Goal: Navigation & Orientation: Find specific page/section

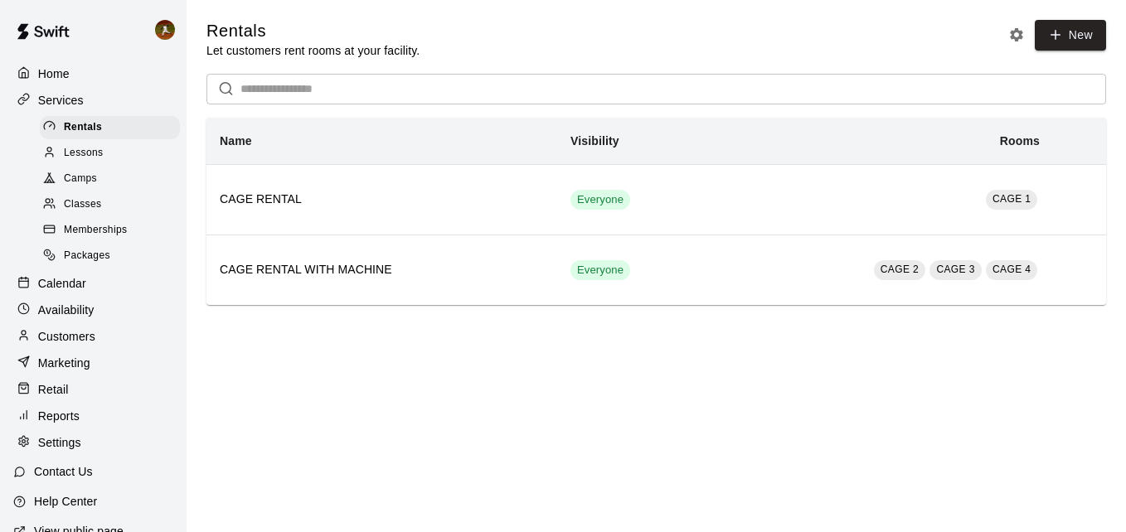
click at [94, 233] on span "Memberships" at bounding box center [95, 230] width 63 height 17
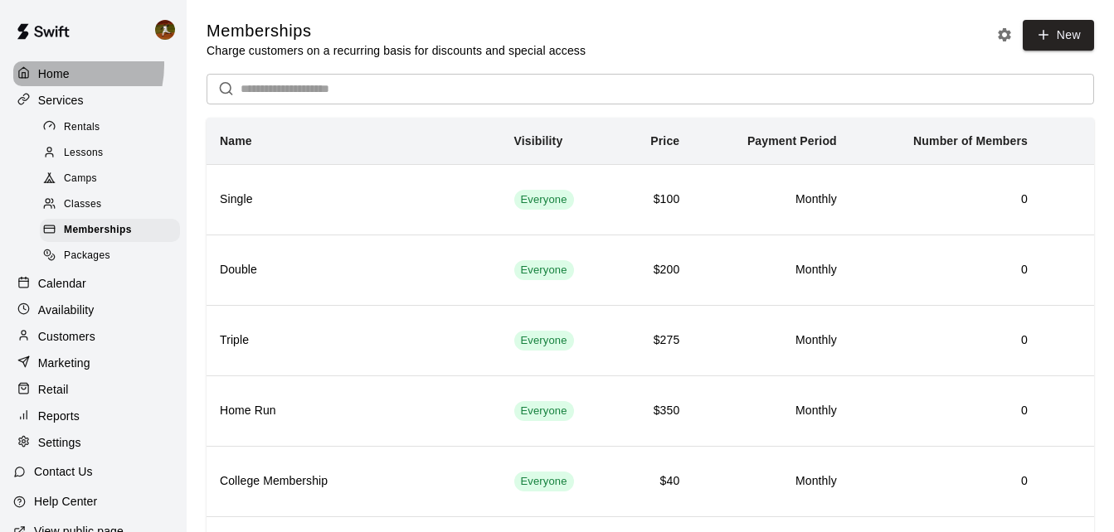
click at [61, 65] on div "Home" at bounding box center [93, 73] width 160 height 25
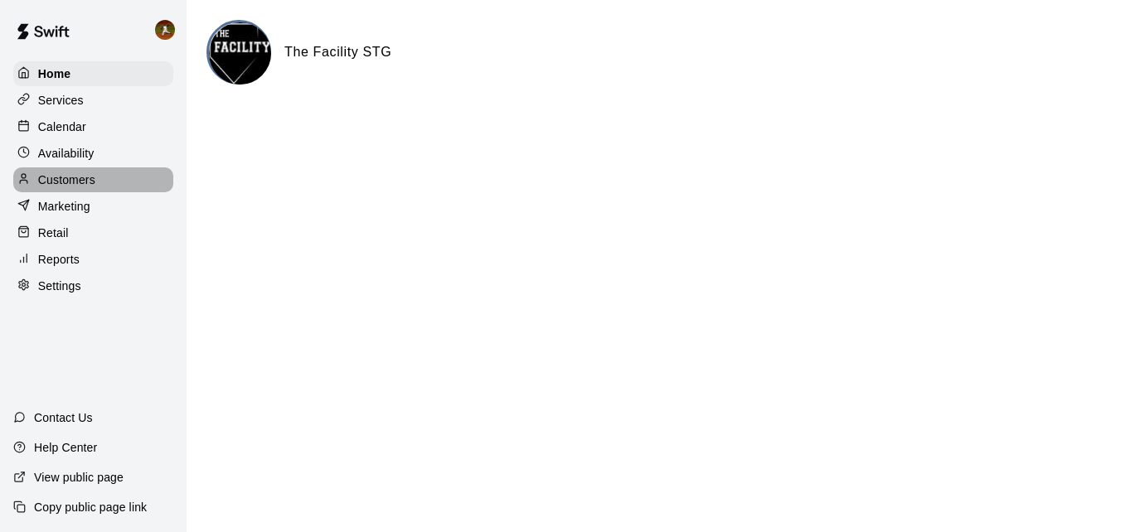
click at [78, 180] on p "Customers" at bounding box center [66, 180] width 57 height 17
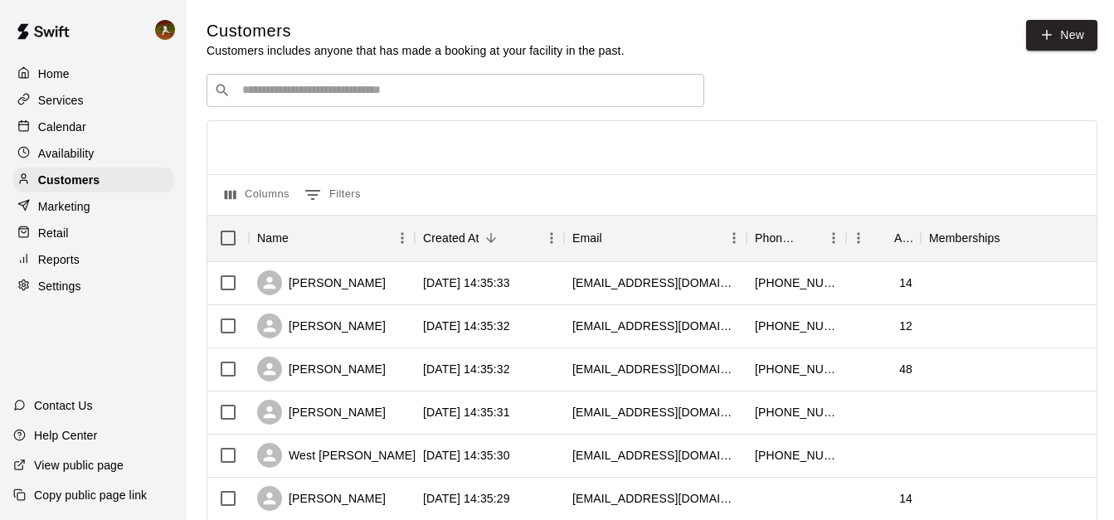
click at [46, 69] on p "Home" at bounding box center [54, 74] width 32 height 17
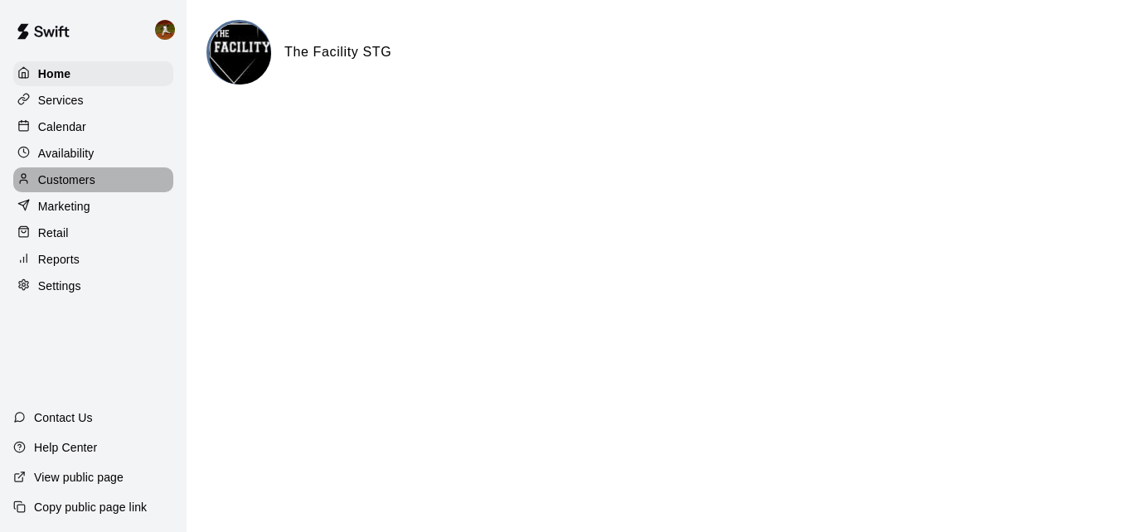
click at [66, 177] on p "Customers" at bounding box center [66, 180] width 57 height 17
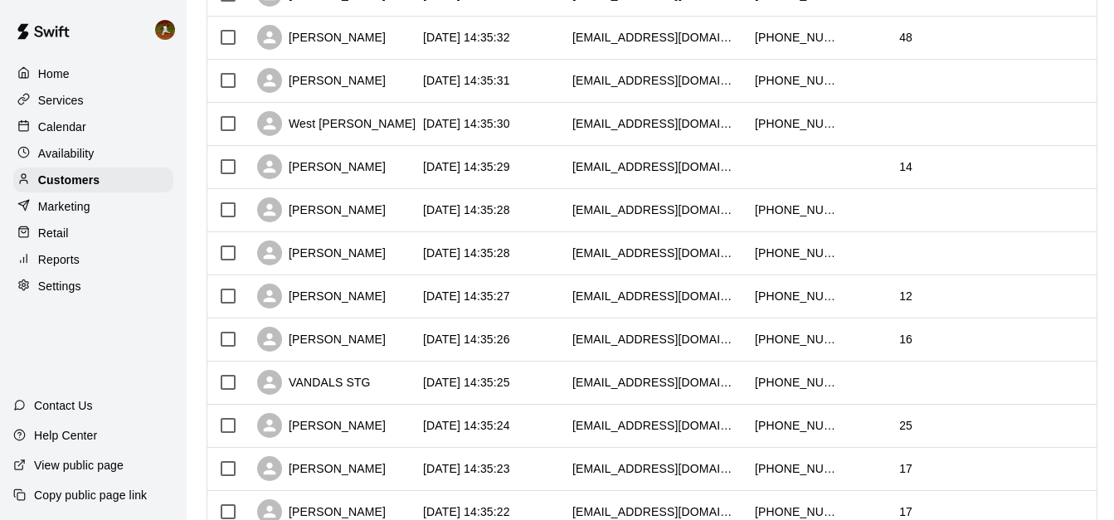
scroll to position [83, 0]
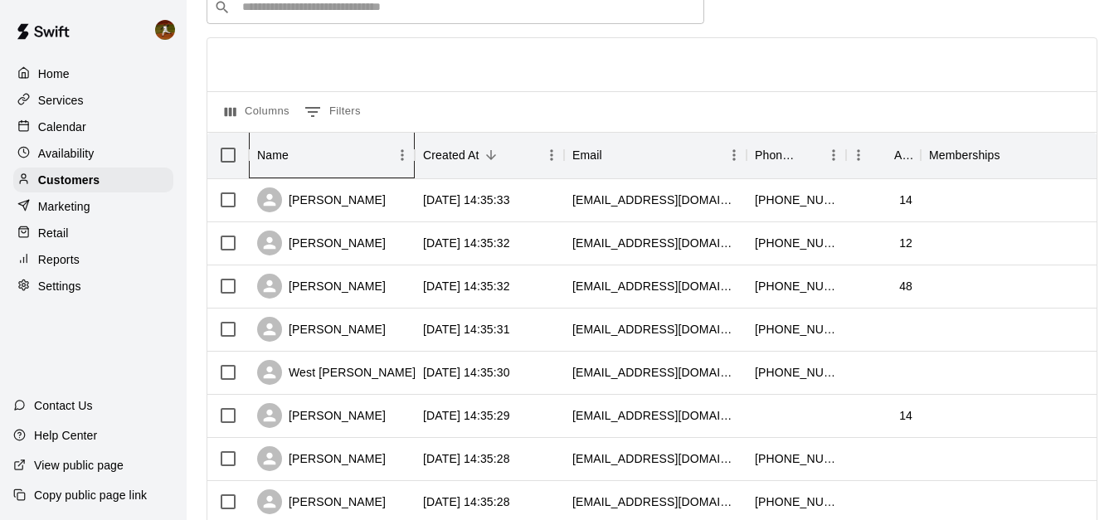
click at [336, 158] on div "Name" at bounding box center [323, 155] width 133 height 46
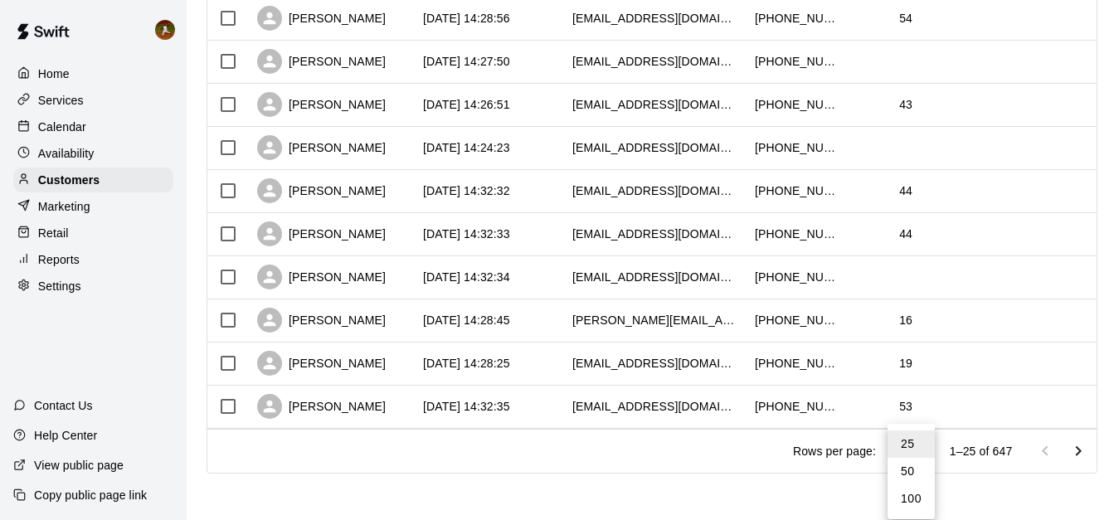
scroll to position [914, 0]
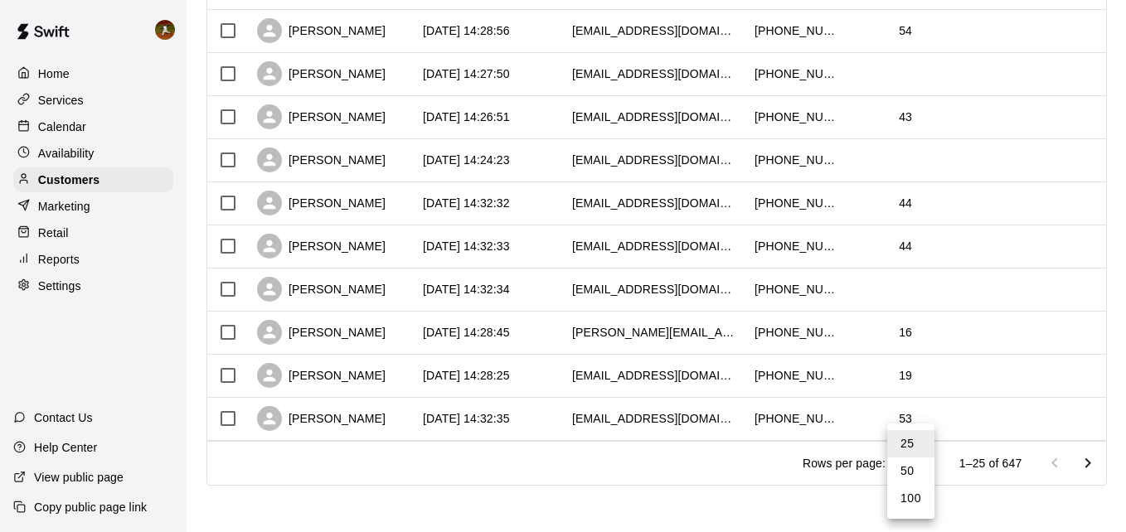
click at [916, 475] on li "50" at bounding box center [910, 471] width 47 height 27
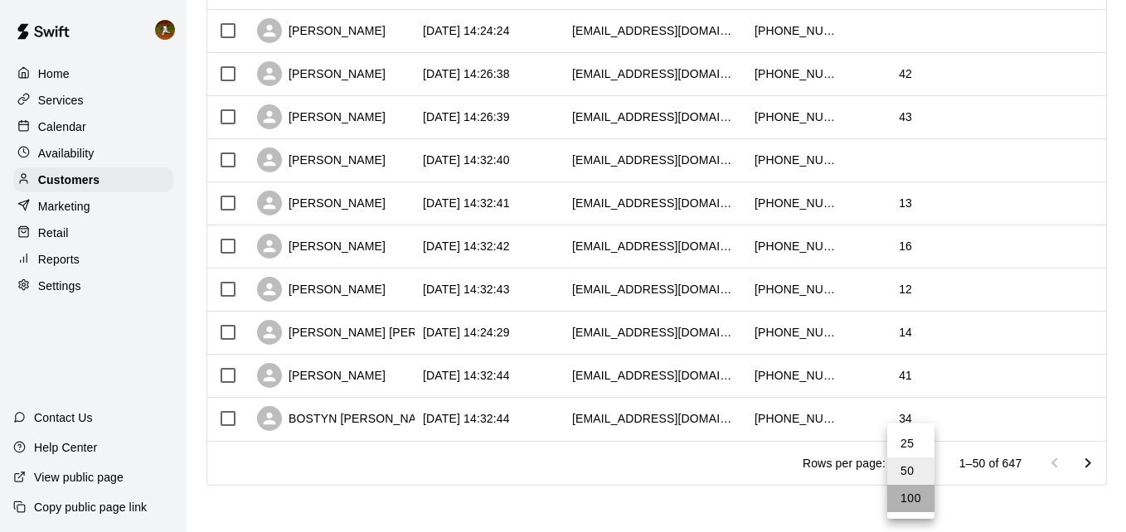
click at [925, 499] on li "100" at bounding box center [910, 498] width 47 height 27
type input "***"
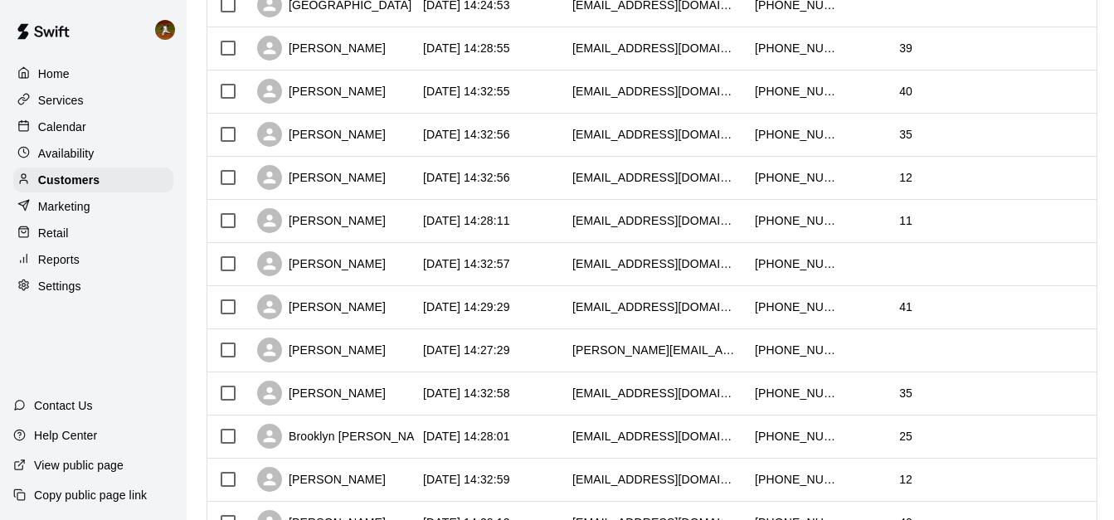
scroll to position [4160, 0]
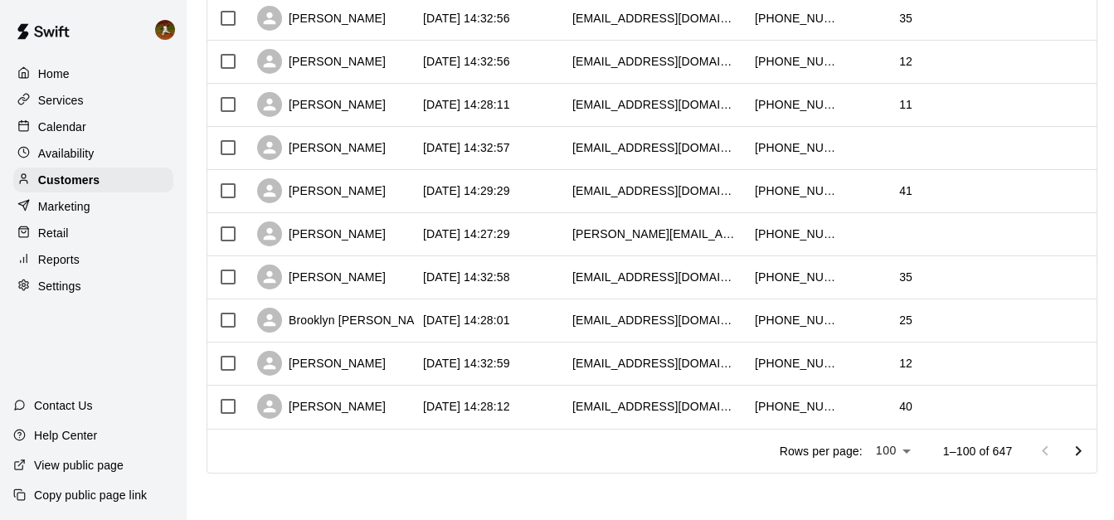
click at [1081, 450] on icon "Go to next page" at bounding box center [1078, 451] width 20 height 20
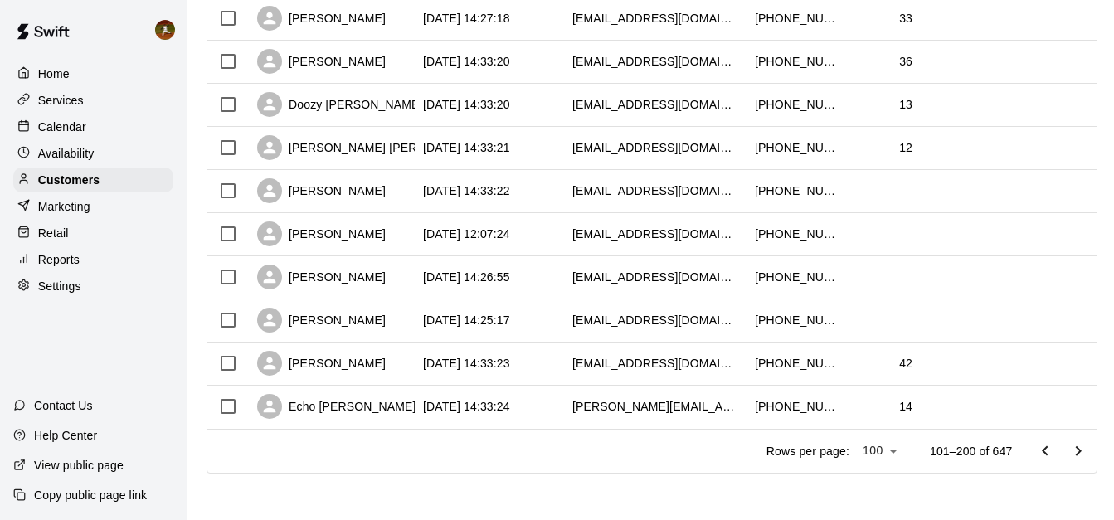
click at [1081, 450] on icon "Go to next page" at bounding box center [1078, 451] width 20 height 20
click at [1080, 450] on icon "Go to next page" at bounding box center [1078, 451] width 20 height 20
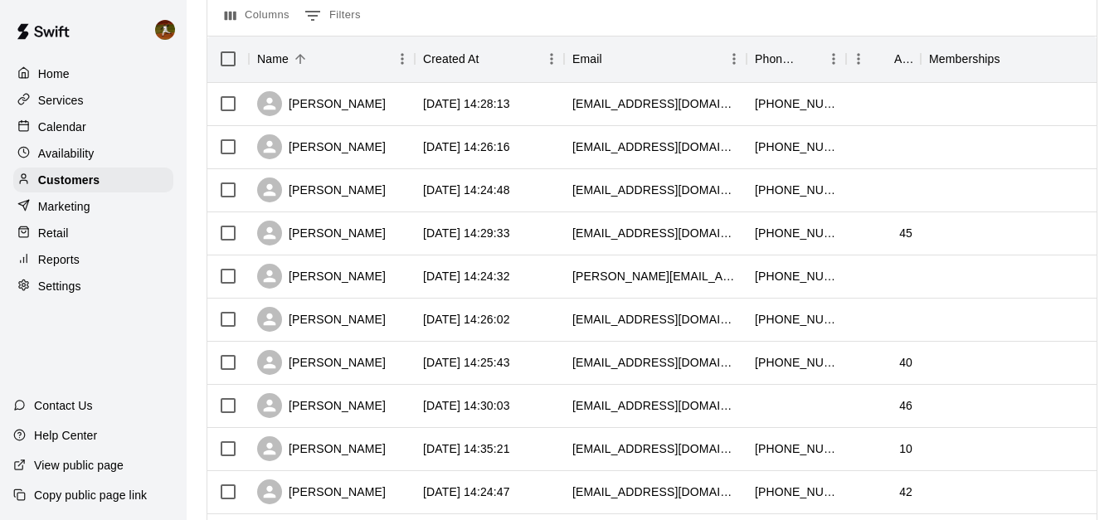
scroll to position [51, 0]
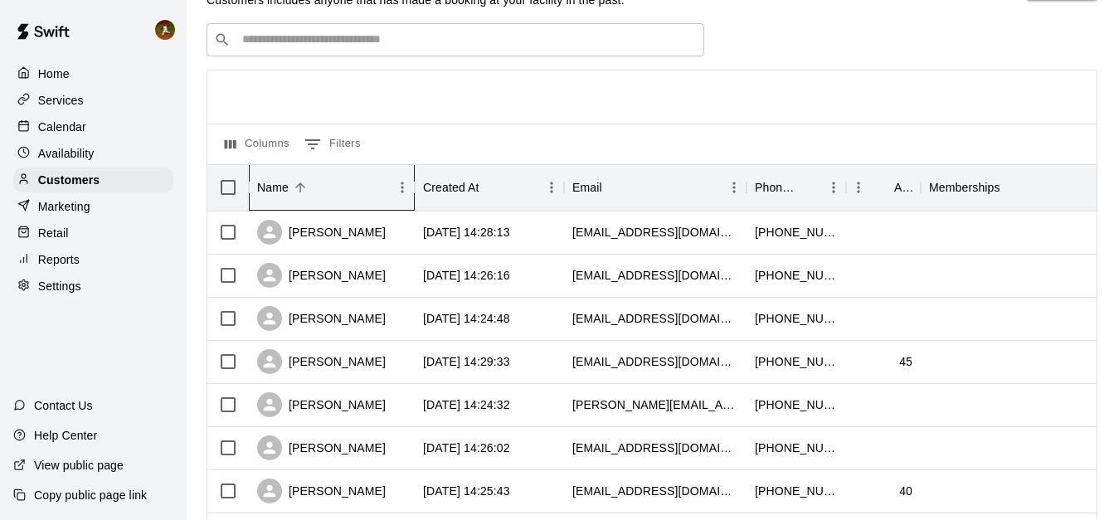
click at [313, 192] on div "Name" at bounding box center [323, 187] width 133 height 46
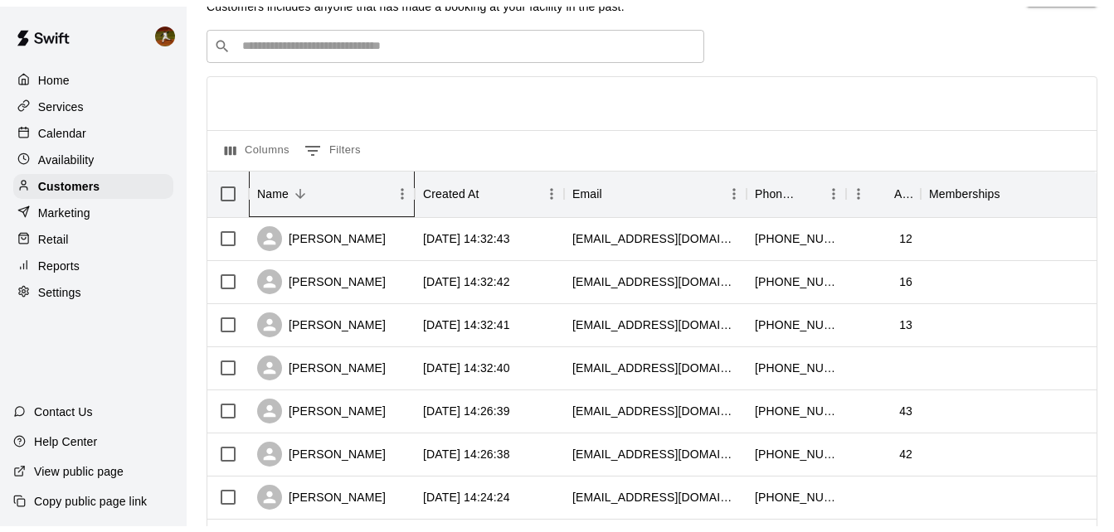
scroll to position [0, 0]
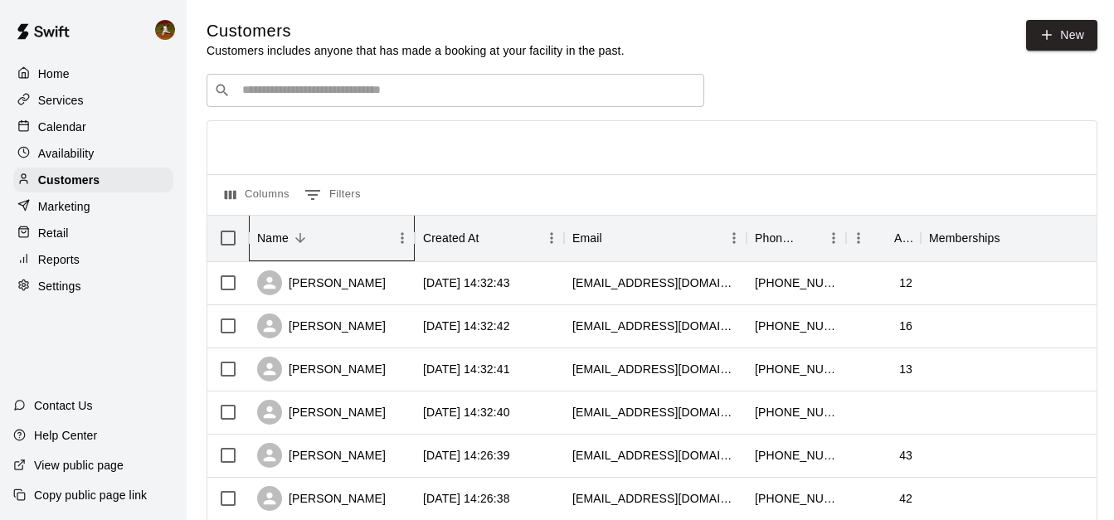
click at [319, 241] on div "Name" at bounding box center [323, 238] width 133 height 46
click at [52, 212] on p "Marketing" at bounding box center [64, 206] width 52 height 17
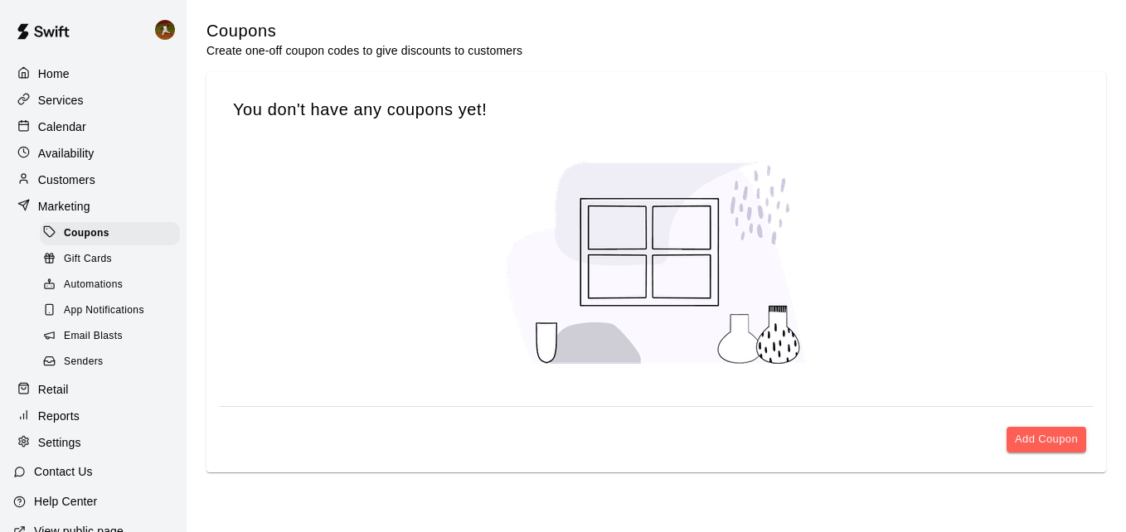
click at [49, 149] on p "Availability" at bounding box center [66, 153] width 56 height 17
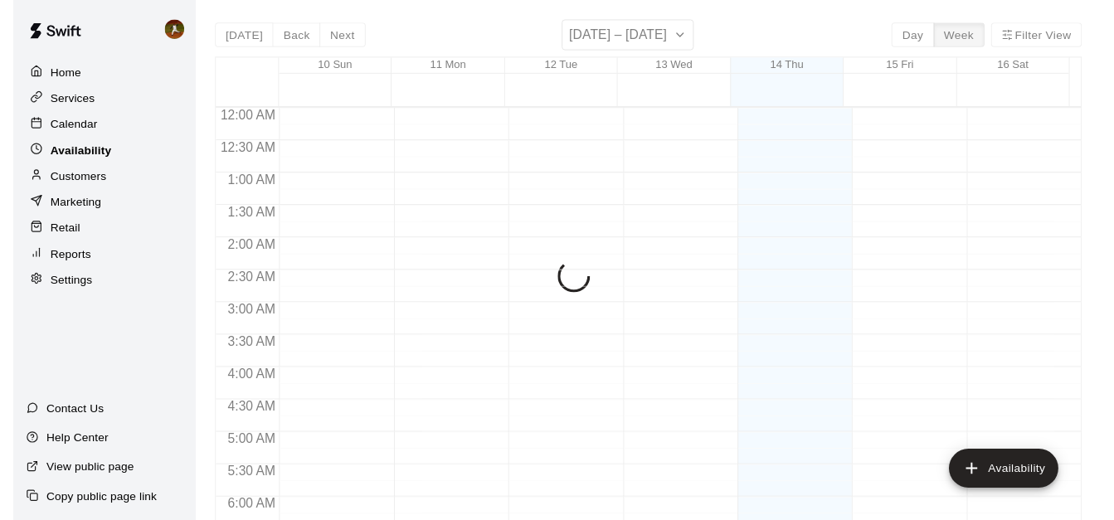
scroll to position [725, 0]
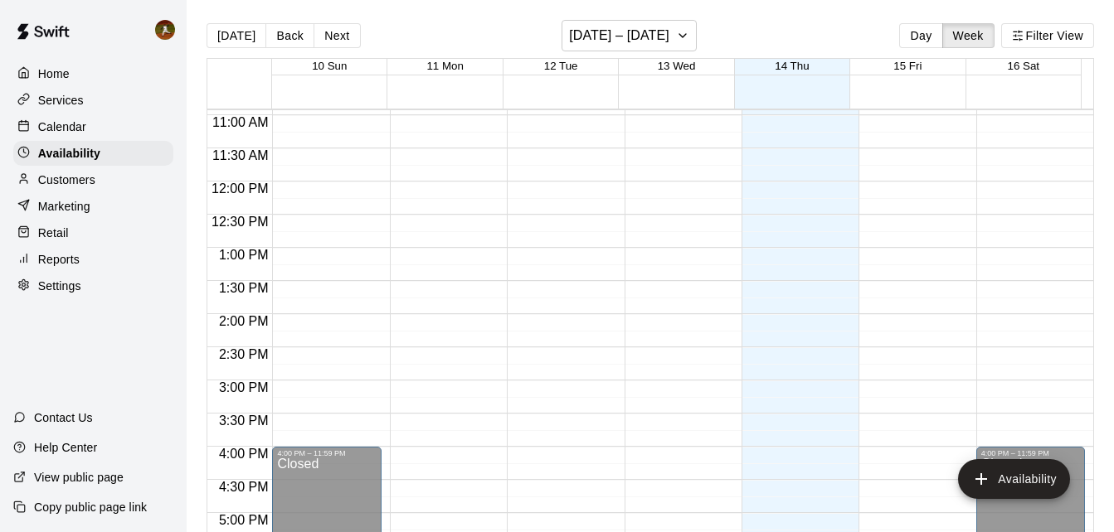
click at [56, 129] on p "Calendar" at bounding box center [62, 127] width 48 height 17
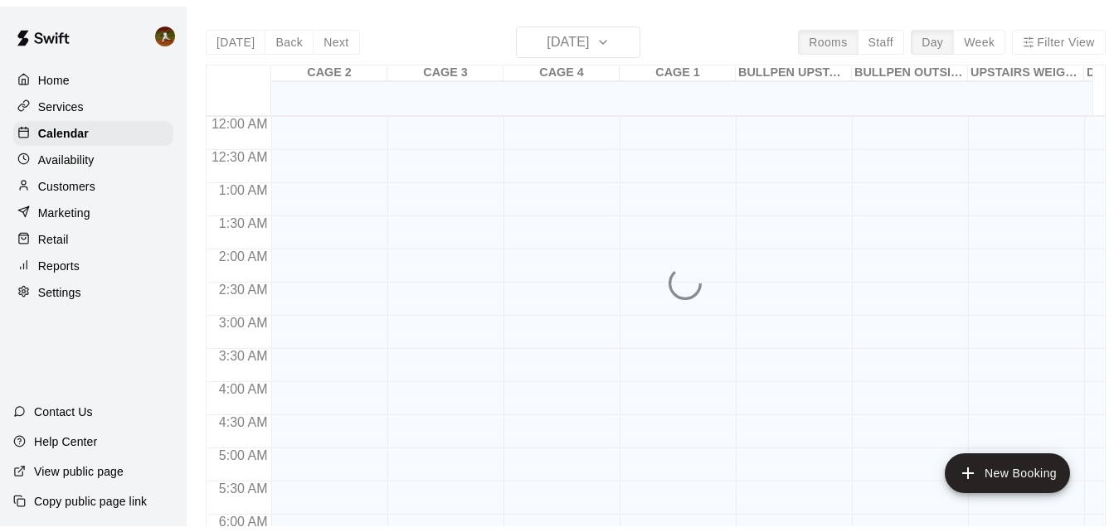
scroll to position [725, 0]
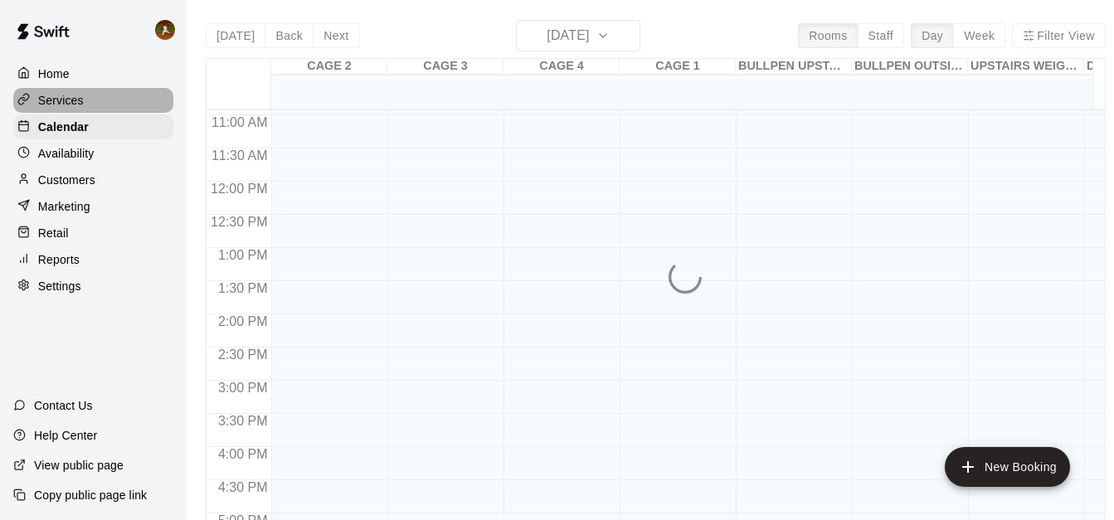
click at [65, 106] on p "Services" at bounding box center [61, 100] width 46 height 17
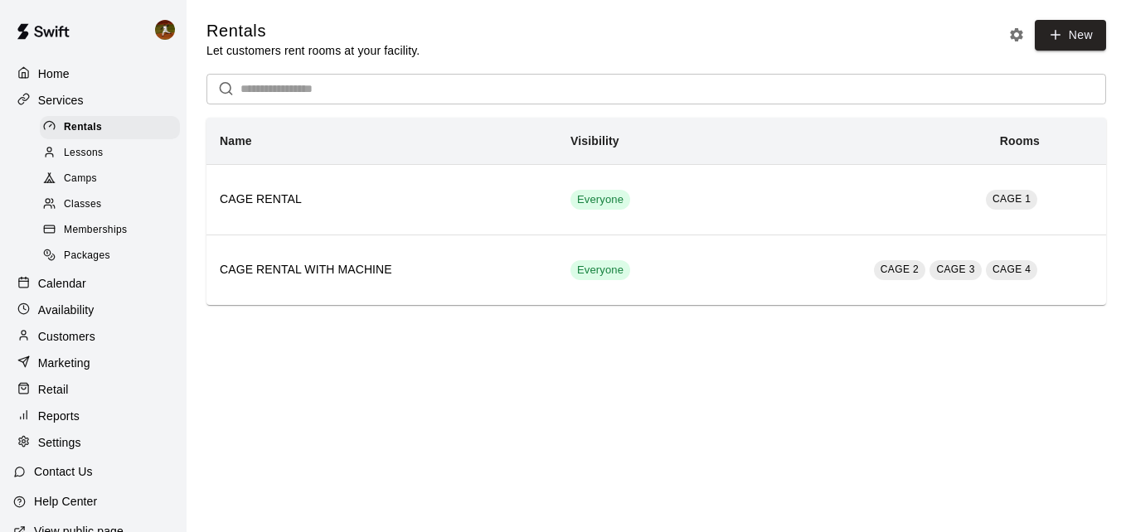
click at [99, 154] on span "Lessons" at bounding box center [84, 153] width 40 height 17
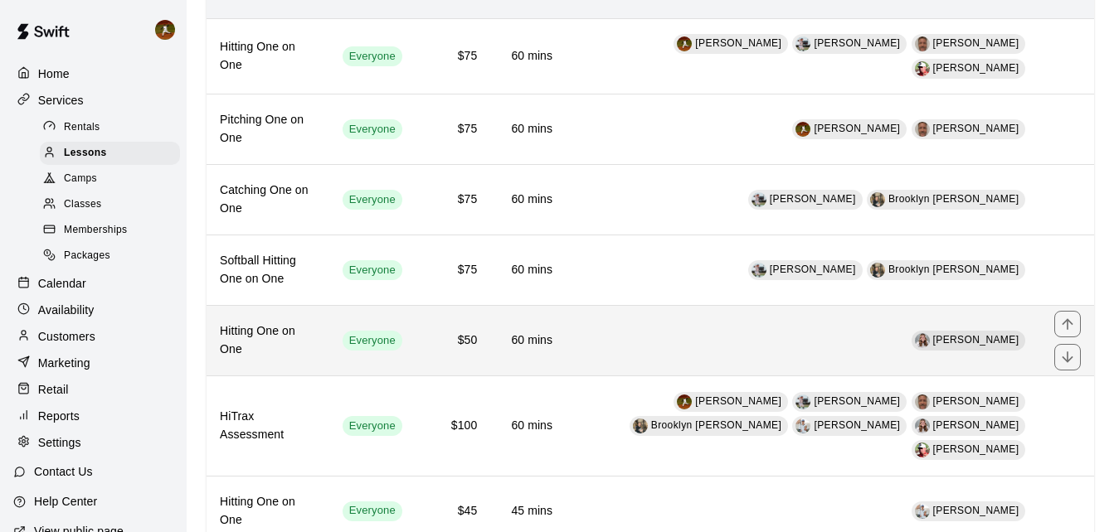
scroll to position [249, 0]
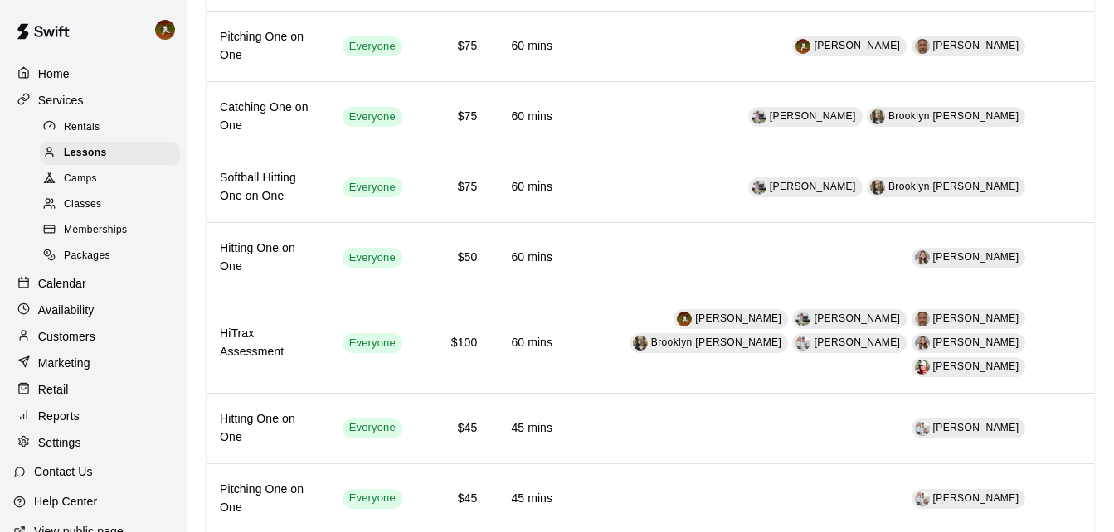
click at [80, 208] on span "Classes" at bounding box center [82, 205] width 37 height 17
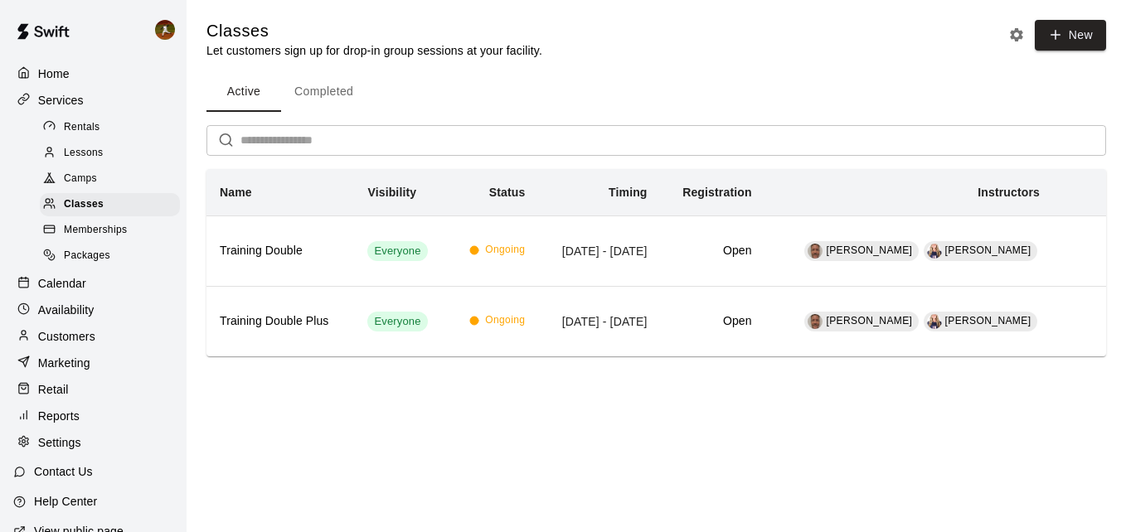
click at [82, 187] on span "Camps" at bounding box center [80, 179] width 33 height 17
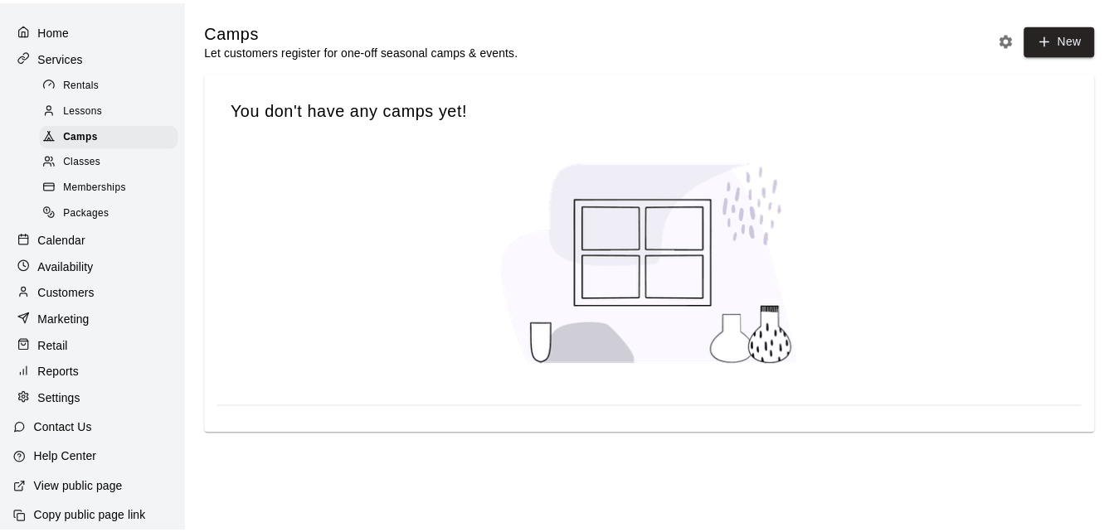
scroll to position [67, 0]
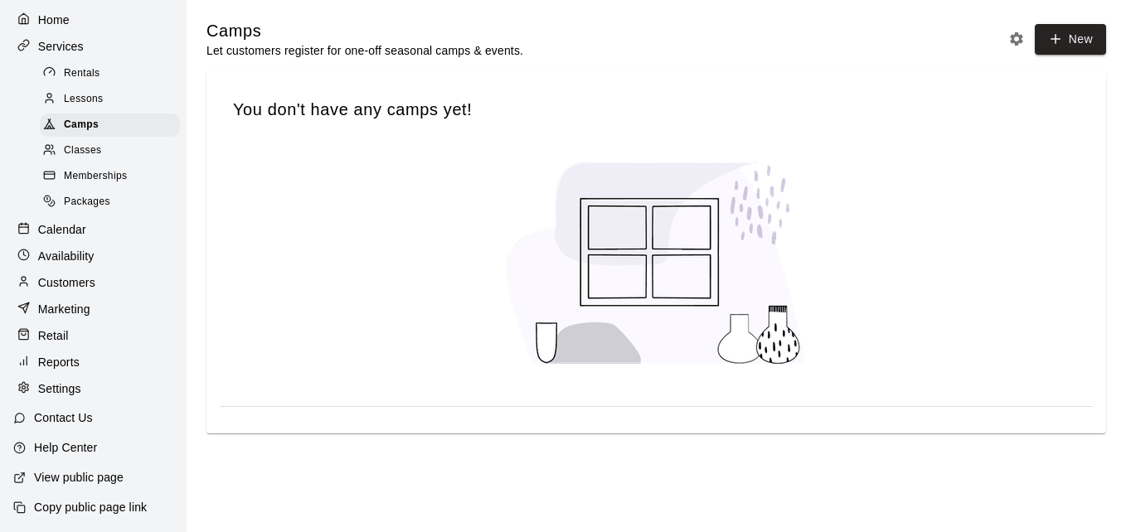
click at [56, 391] on p "Settings" at bounding box center [59, 389] width 43 height 17
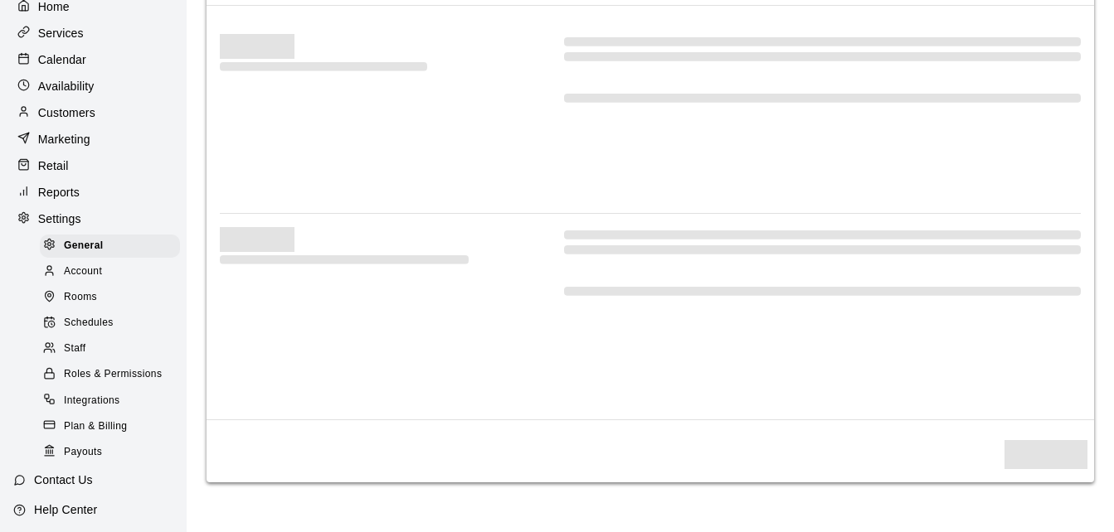
select select "**"
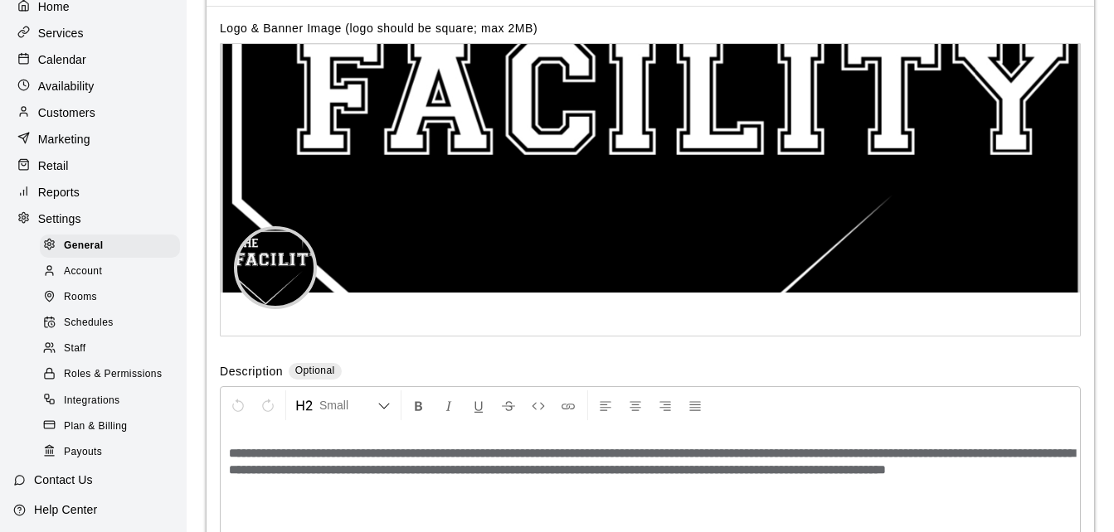
scroll to position [3307, 0]
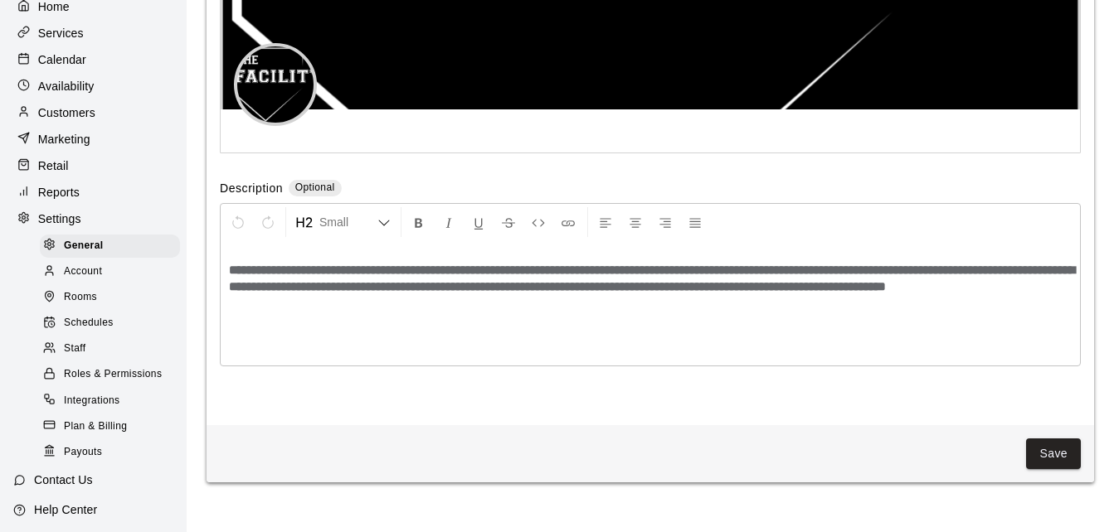
click at [80, 356] on span "Staff" at bounding box center [75, 349] width 22 height 17
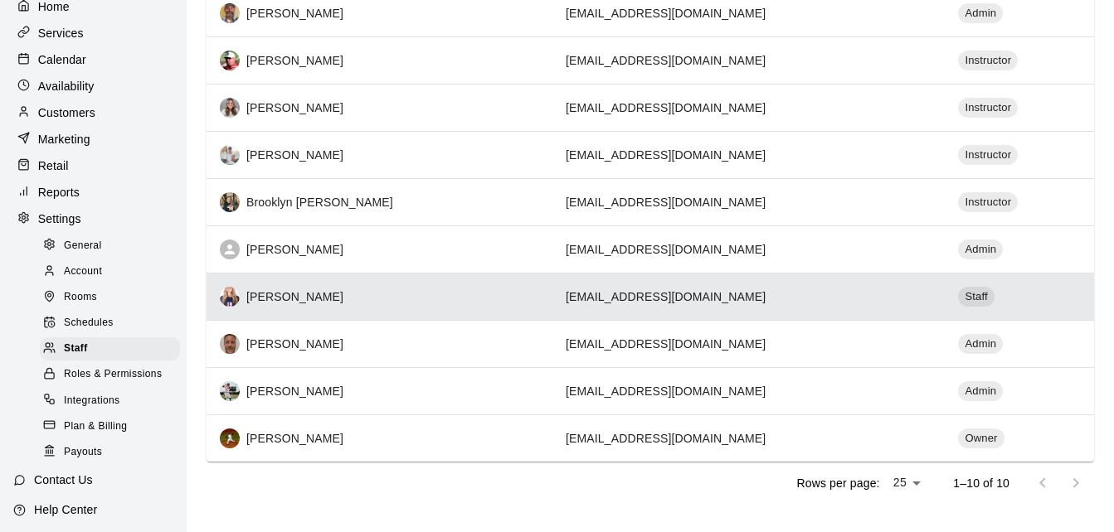
scroll to position [296, 0]
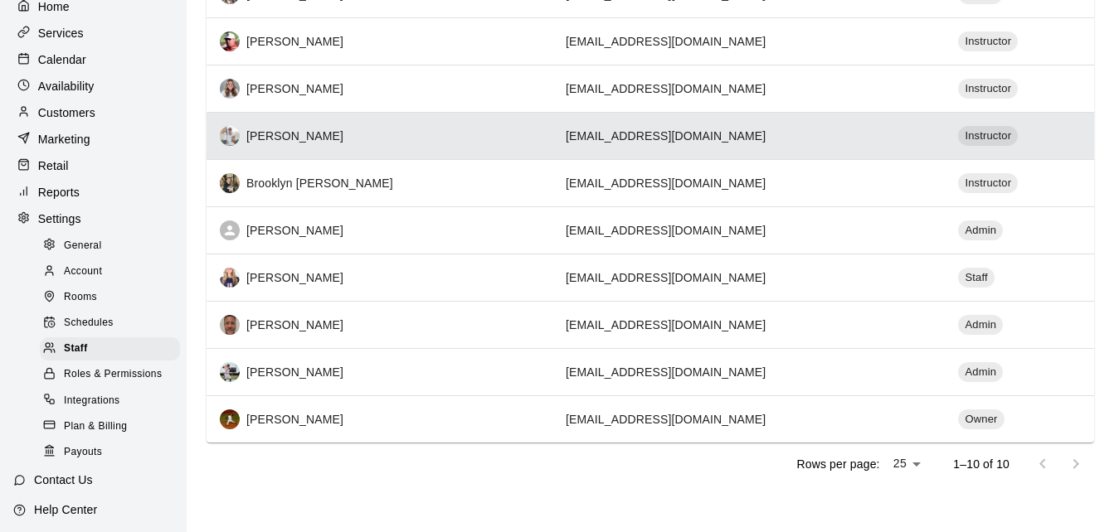
click at [346, 144] on div "[PERSON_NAME]" at bounding box center [379, 136] width 319 height 20
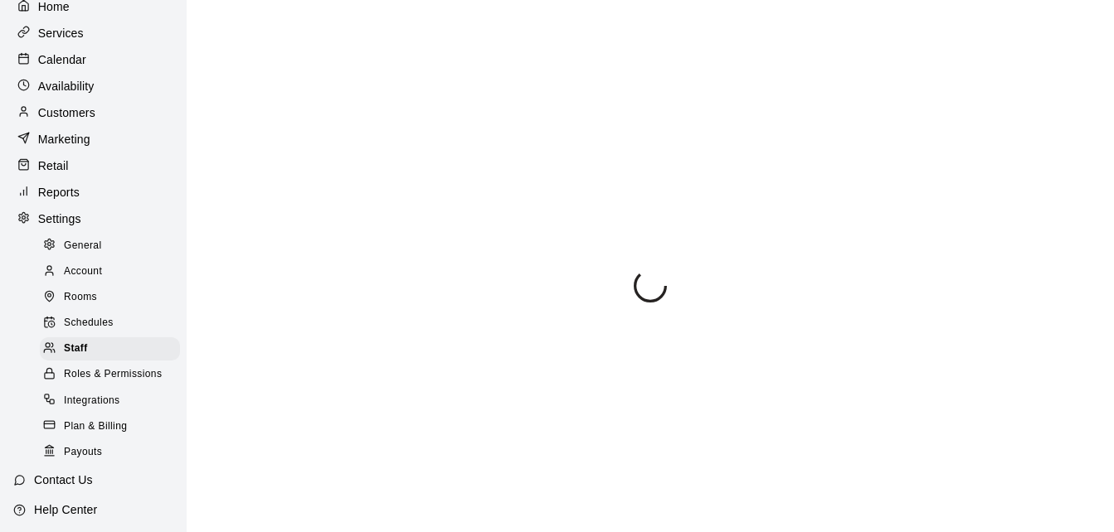
select select "**"
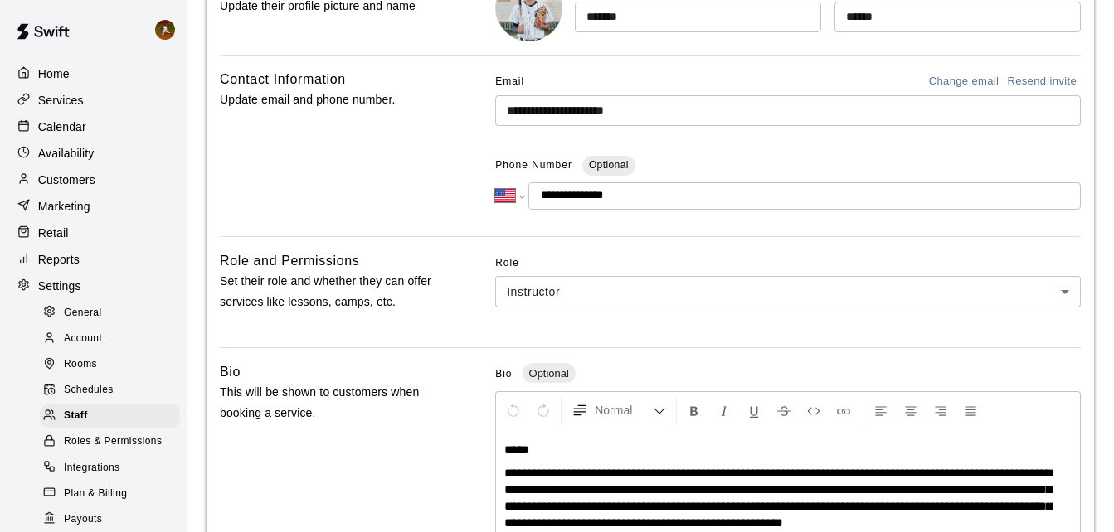
click at [70, 75] on p "Home" at bounding box center [54, 74] width 32 height 17
